Goal: Task Accomplishment & Management: Manage account settings

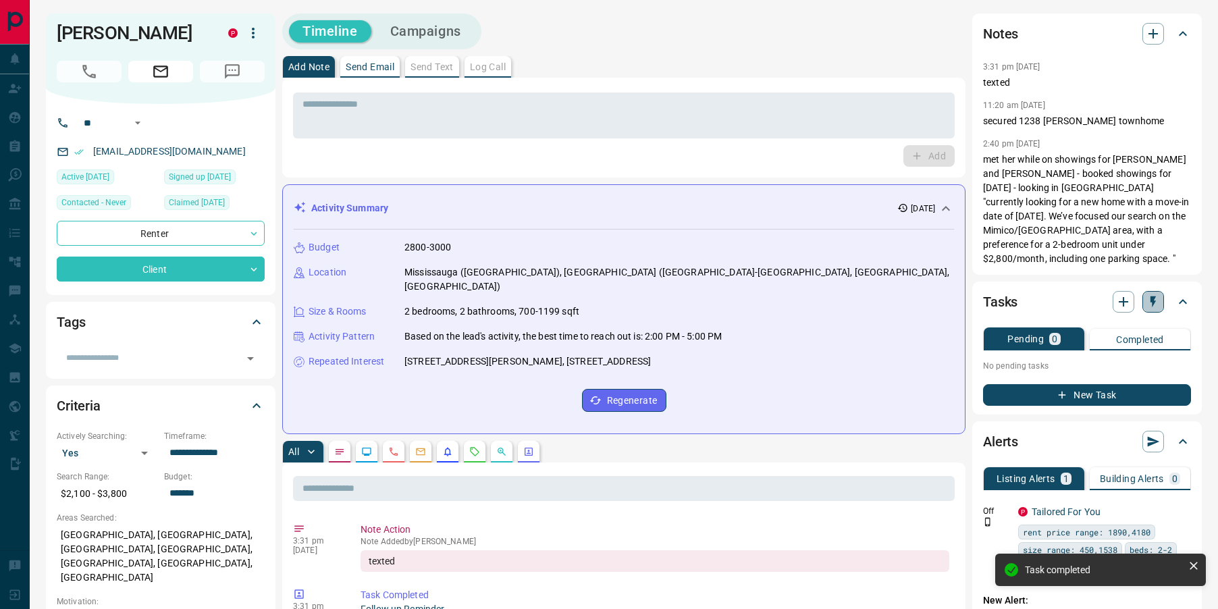
click at [1151, 300] on icon "button" at bounding box center [1152, 301] width 5 height 11
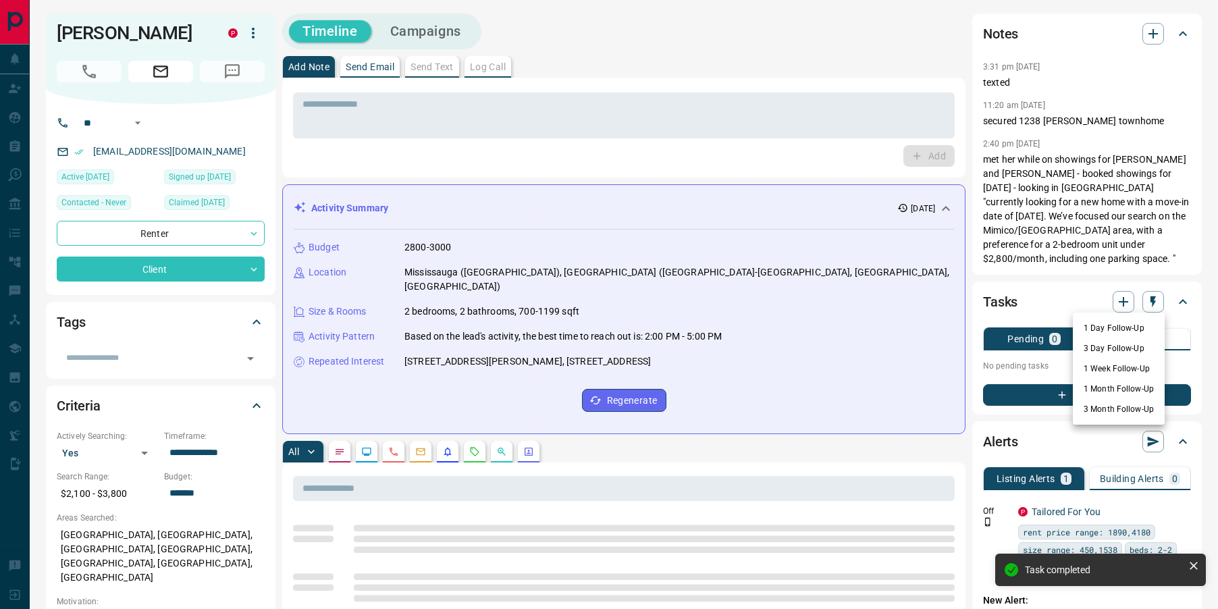
click at [1088, 411] on li "3 Month Follow-Up" at bounding box center [1119, 409] width 92 height 20
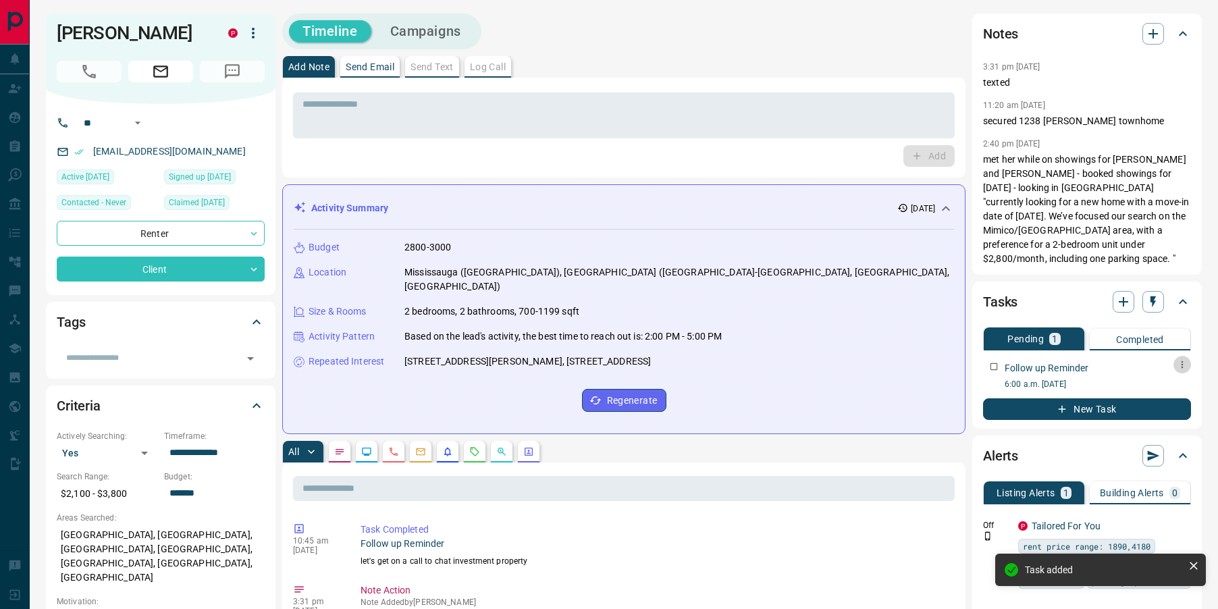
click at [1185, 363] on icon "button" at bounding box center [1182, 364] width 11 height 11
click at [1174, 384] on li "Edit" at bounding box center [1160, 390] width 59 height 20
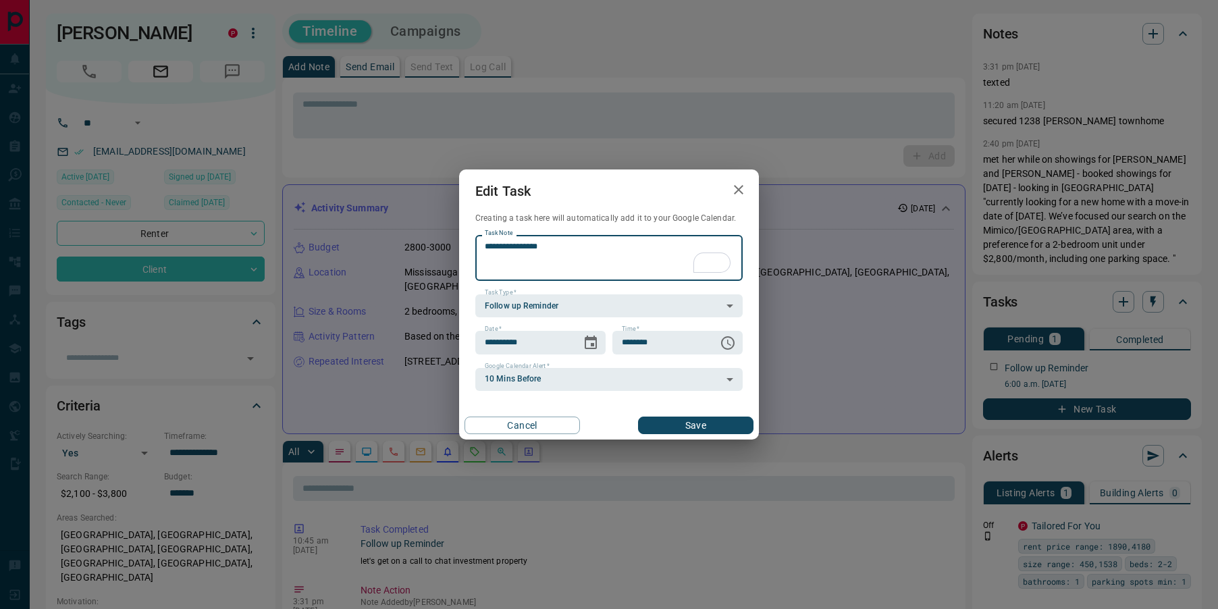
type textarea "**********"
click at [664, 428] on button "Save" at bounding box center [695, 426] width 115 height 18
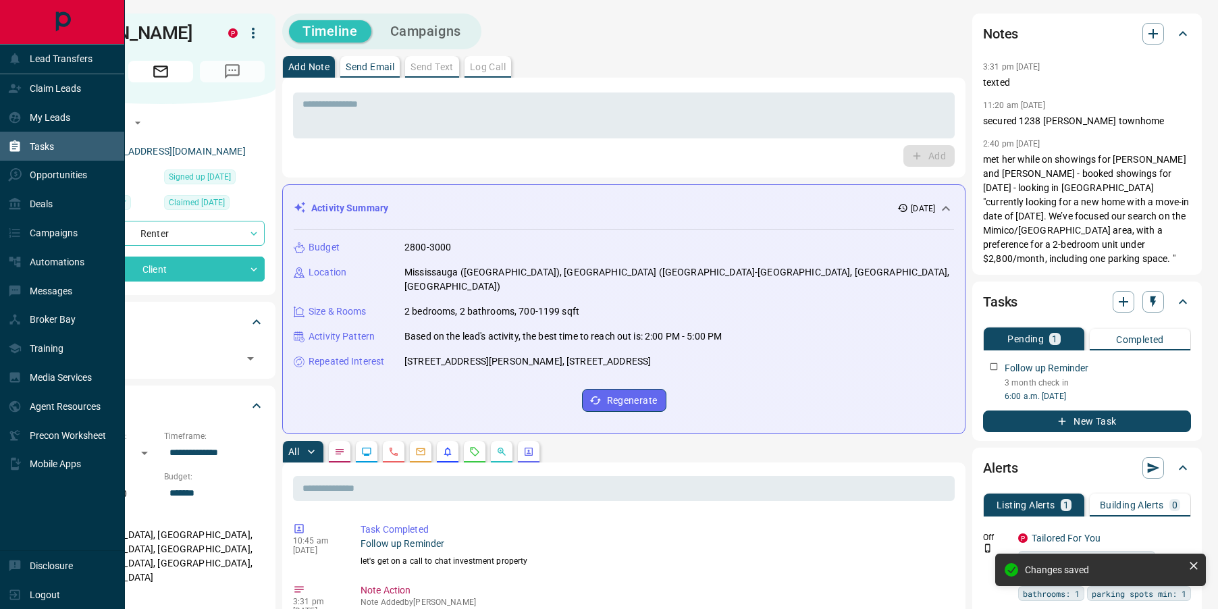
click at [22, 146] on div "Tasks" at bounding box center [31, 146] width 46 height 22
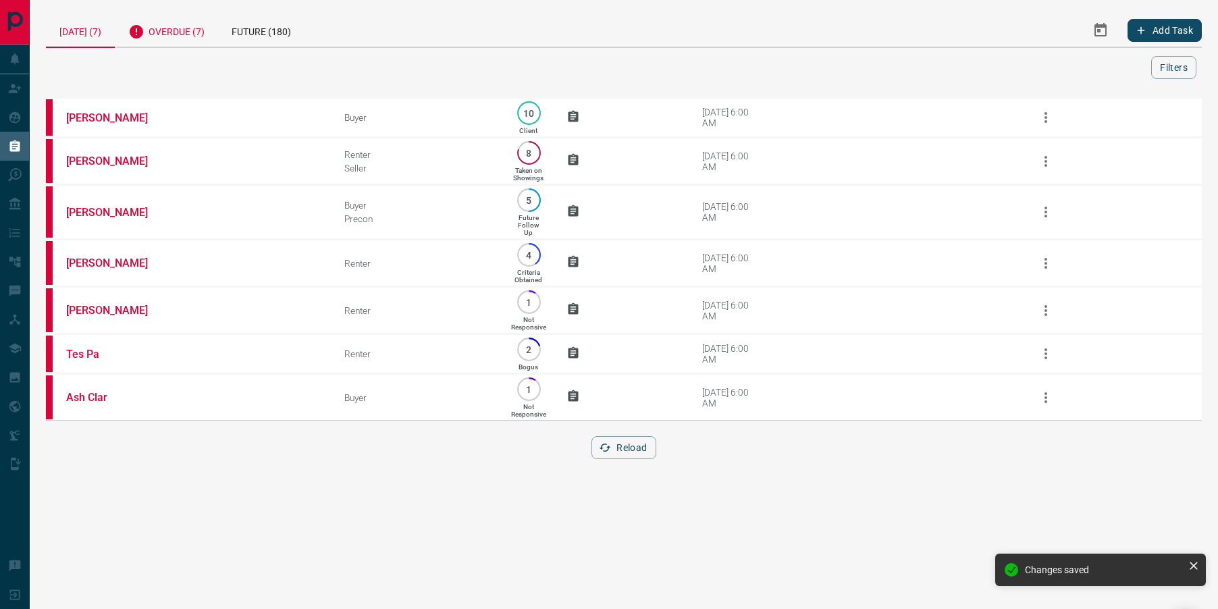
click at [153, 26] on div "Overdue (7)" at bounding box center [166, 30] width 103 height 33
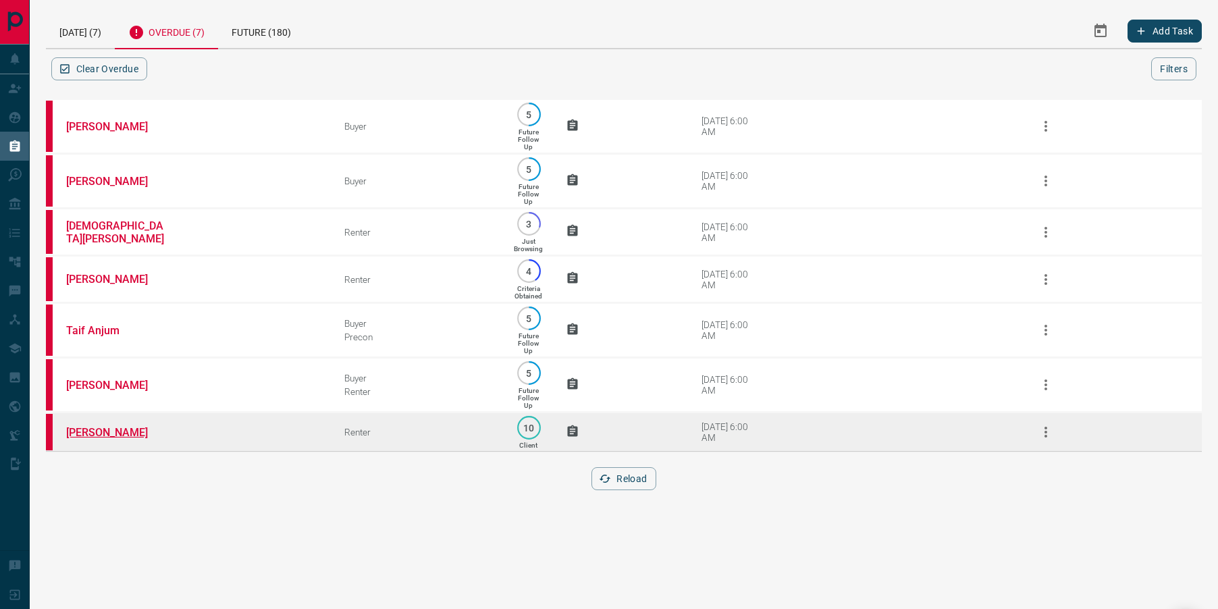
click at [73, 439] on link "[PERSON_NAME]" at bounding box center [116, 432] width 101 height 13
